Goal: Find specific page/section

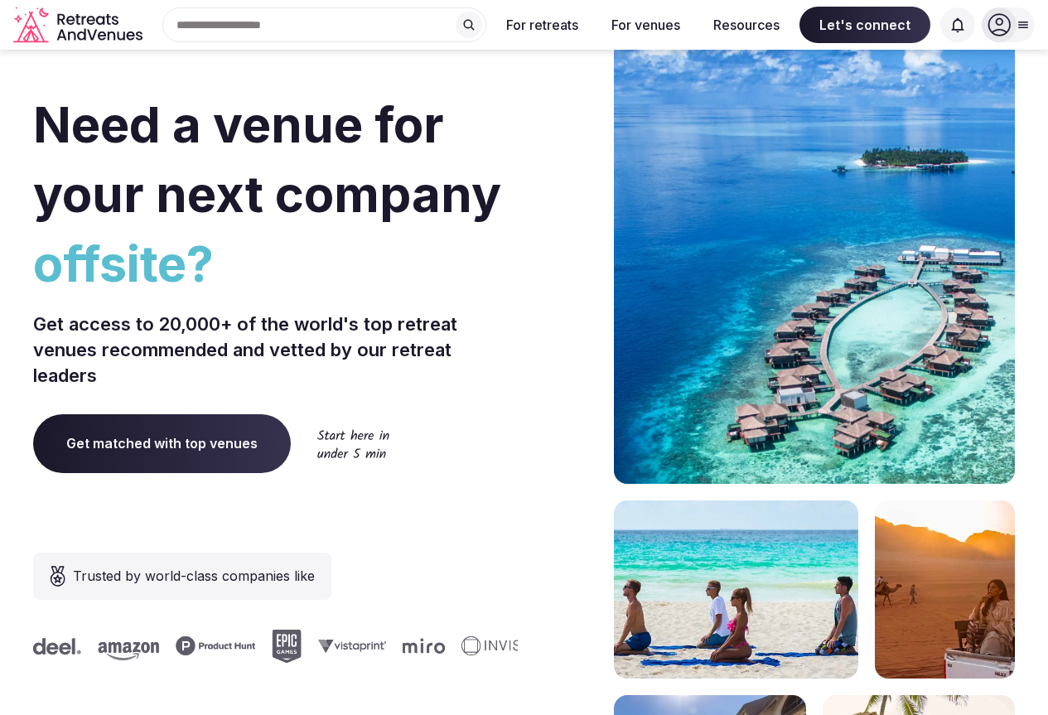
click at [351, 25] on input "text" at bounding box center [324, 24] width 324 height 35
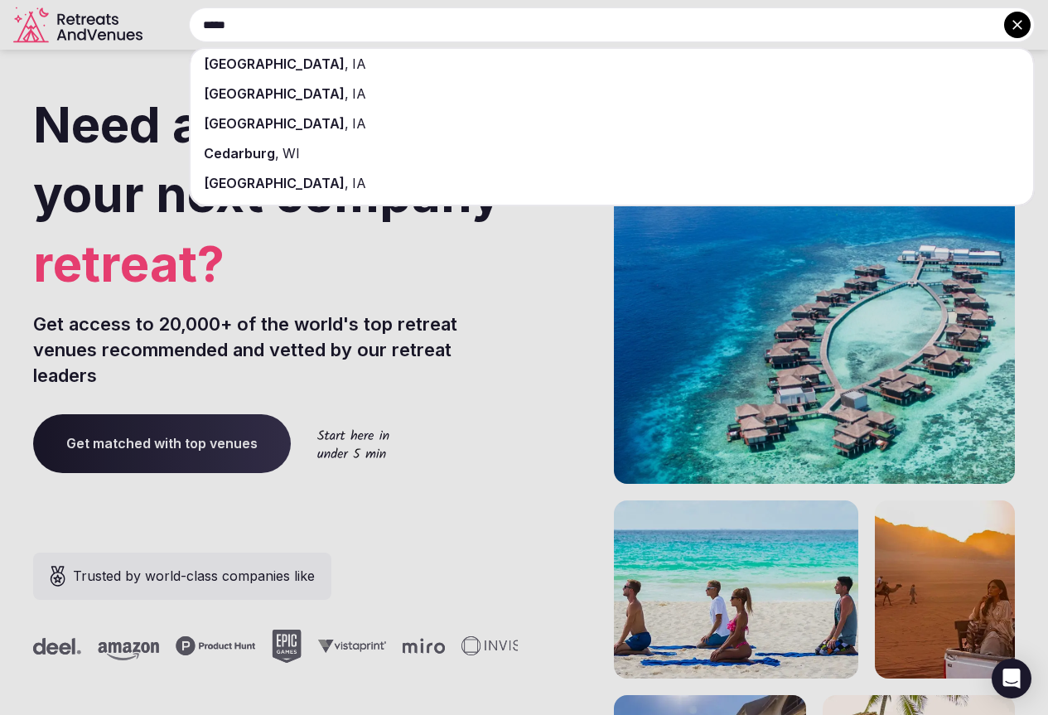
type input "*****"
click at [291, 72] on div "[GEOGRAPHIC_DATA] , [GEOGRAPHIC_DATA]" at bounding box center [612, 64] width 843 height 30
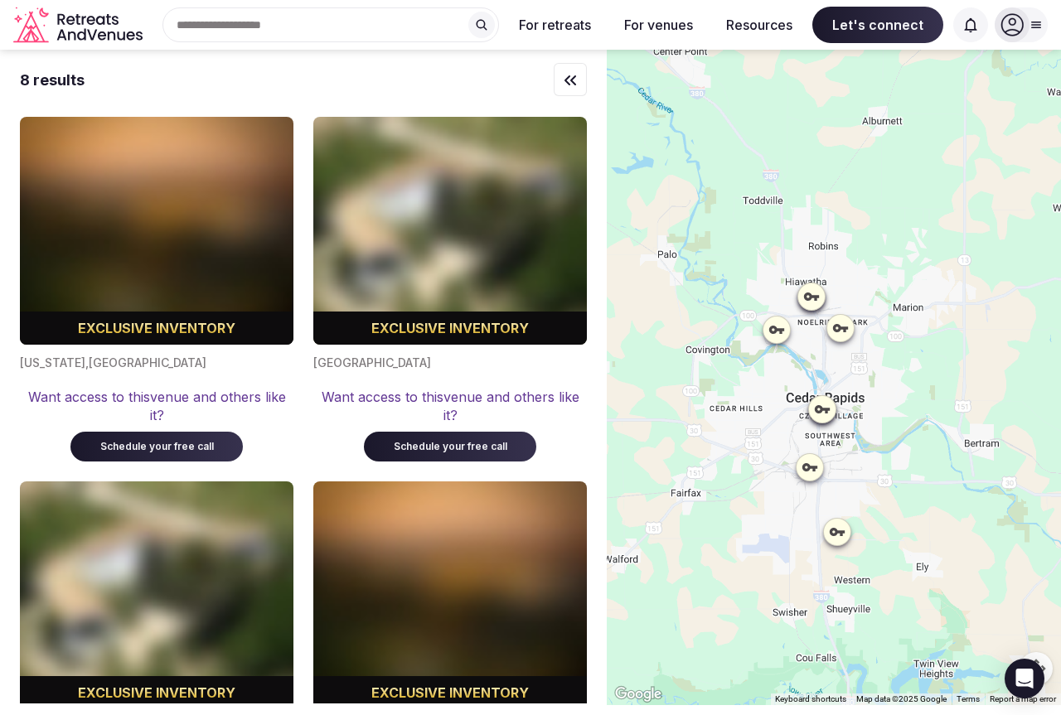
drag, startPoint x: 619, startPoint y: 238, endPoint x: 612, endPoint y: 277, distance: 39.5
click at [612, 277] on div "8 results Exclusive inventory [US_STATE] , [GEOGRAPHIC_DATA] Want access to thi…" at bounding box center [530, 377] width 1061 height 655
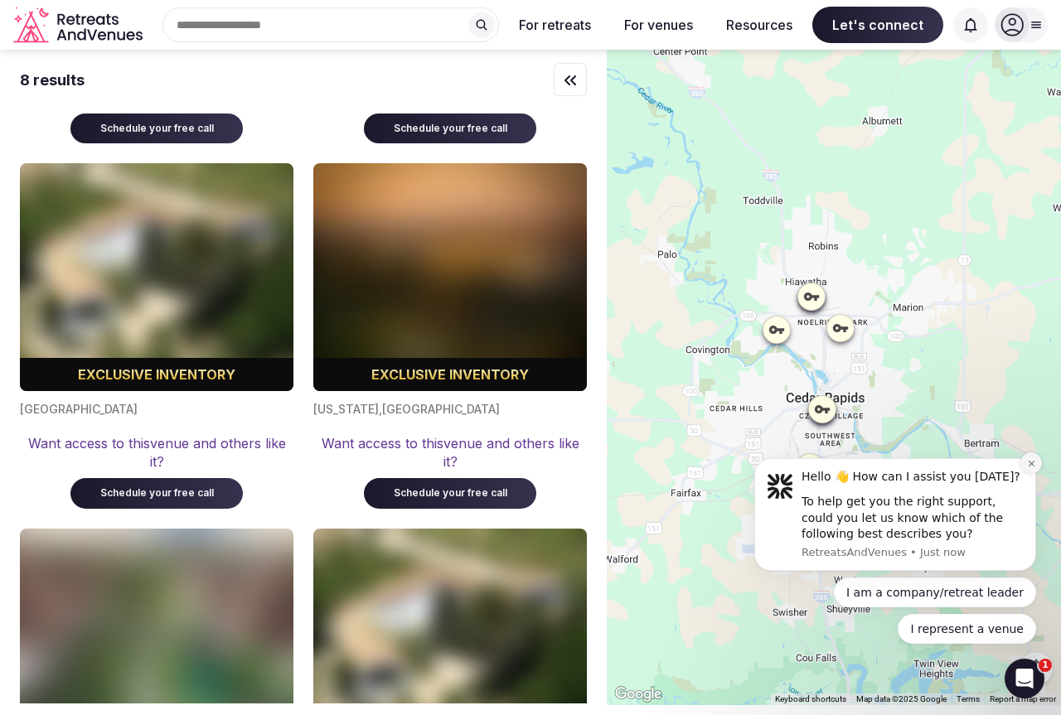
click at [1029, 460] on icon "Dismiss notification" at bounding box center [1031, 463] width 9 height 9
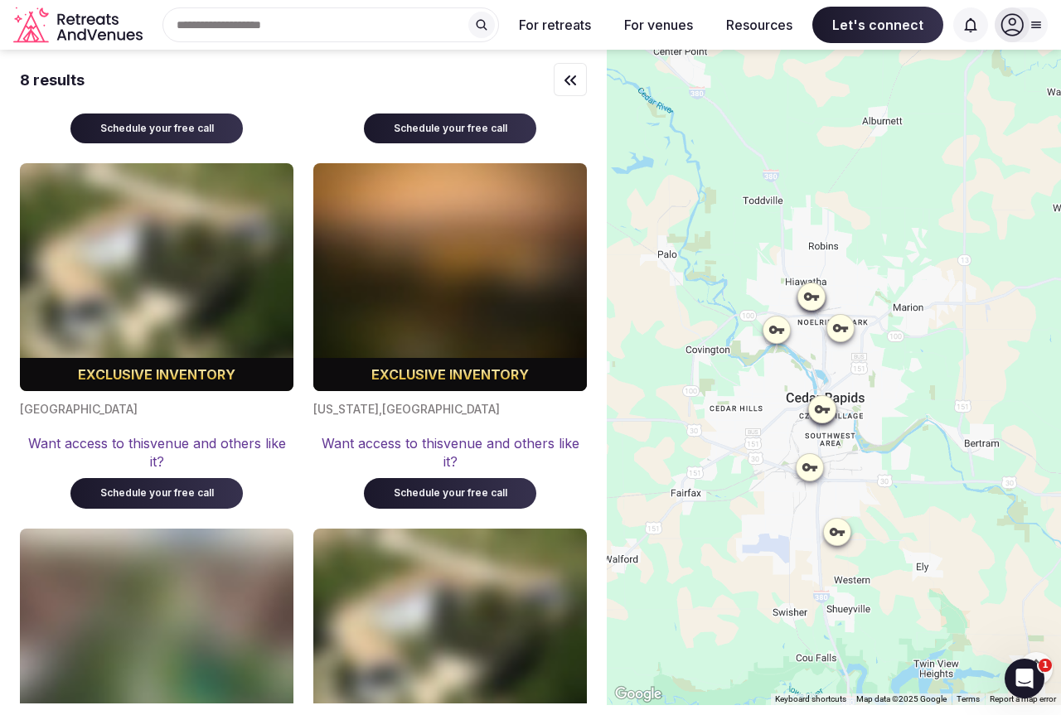
click at [839, 528] on icon at bounding box center [837, 531] width 17 height 17
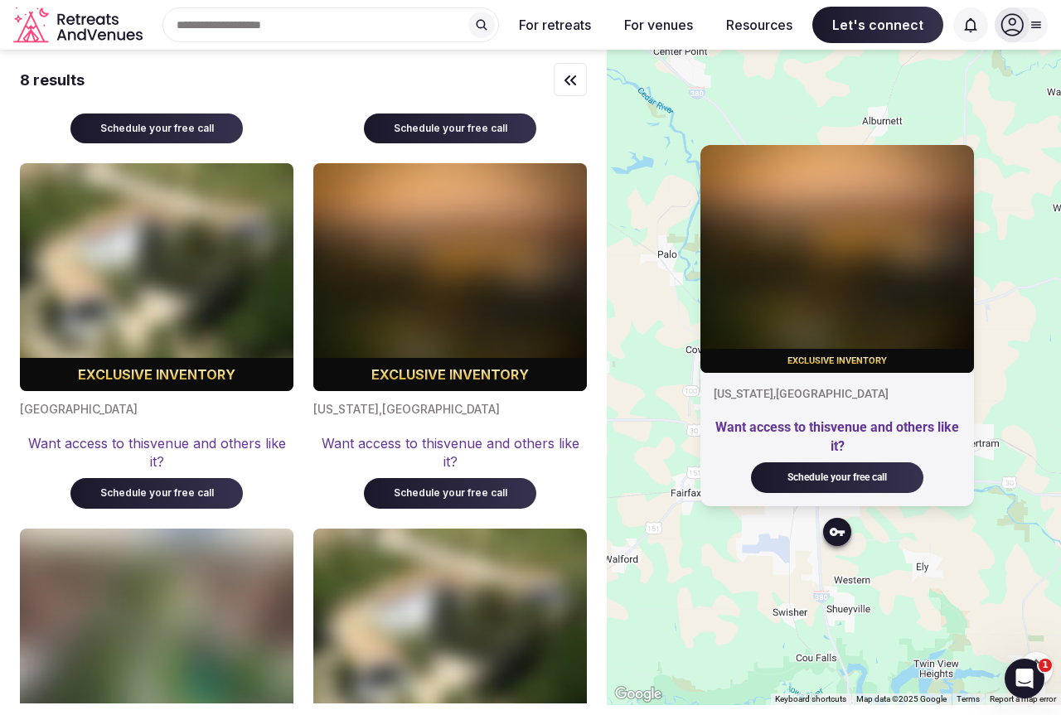
click at [766, 559] on div "Exclusive inventory [US_STATE] , [GEOGRAPHIC_DATA] Want access to this venue an…" at bounding box center [834, 377] width 454 height 655
